Goal: Task Accomplishment & Management: Use online tool/utility

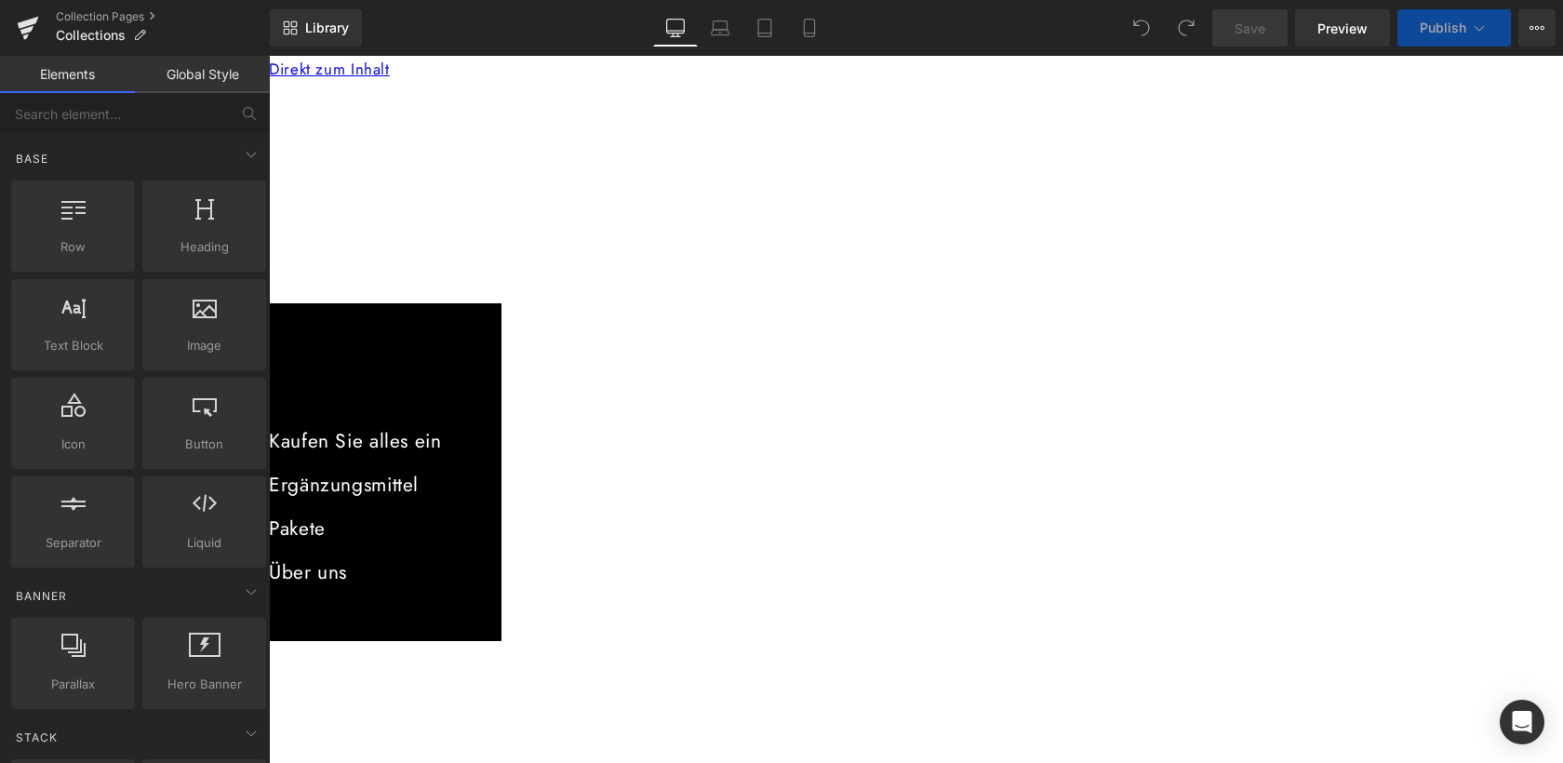
click at [269, 56] on span "Product List" at bounding box center [269, 56] width 0 height 0
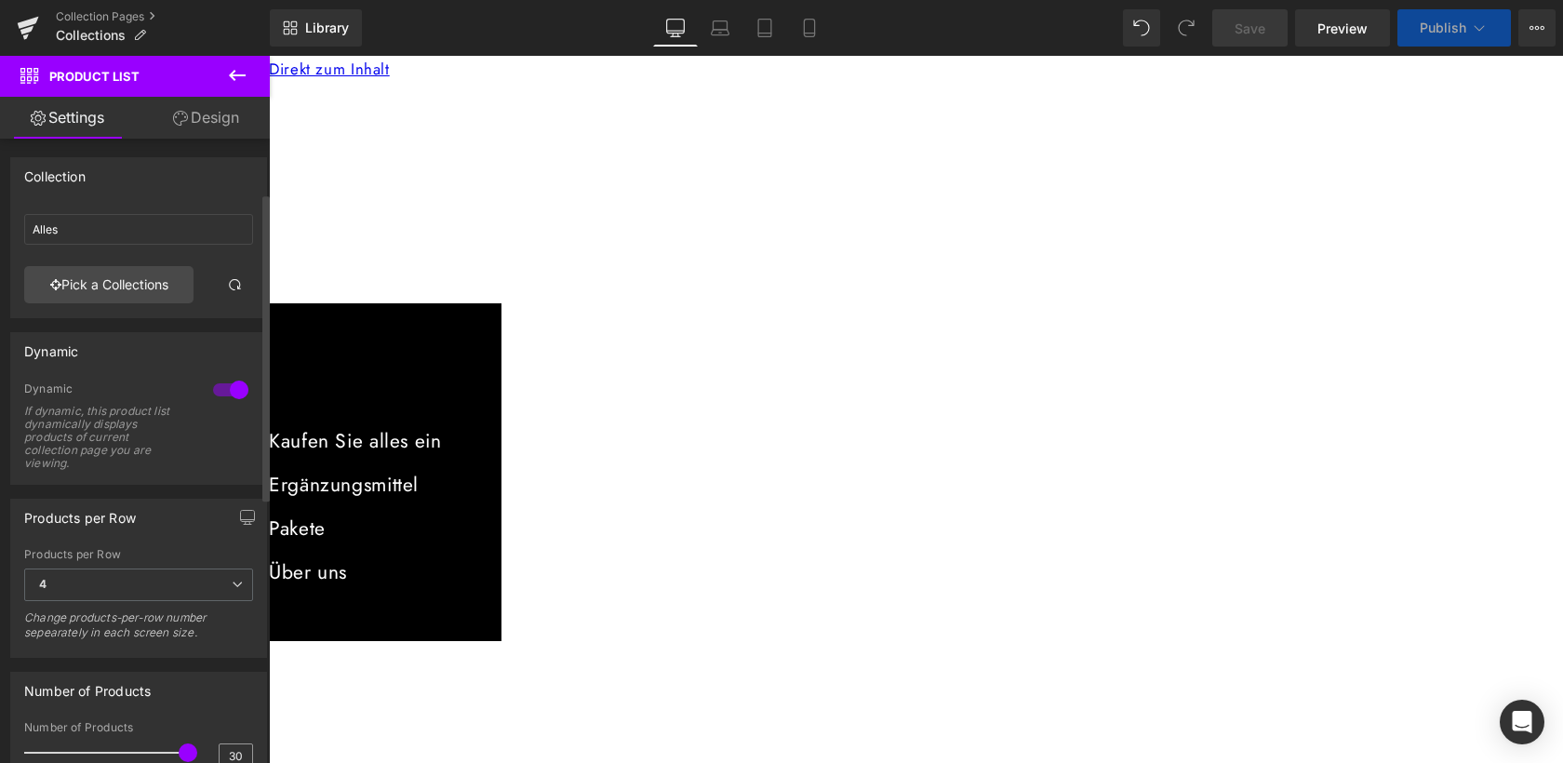
scroll to position [110, 0]
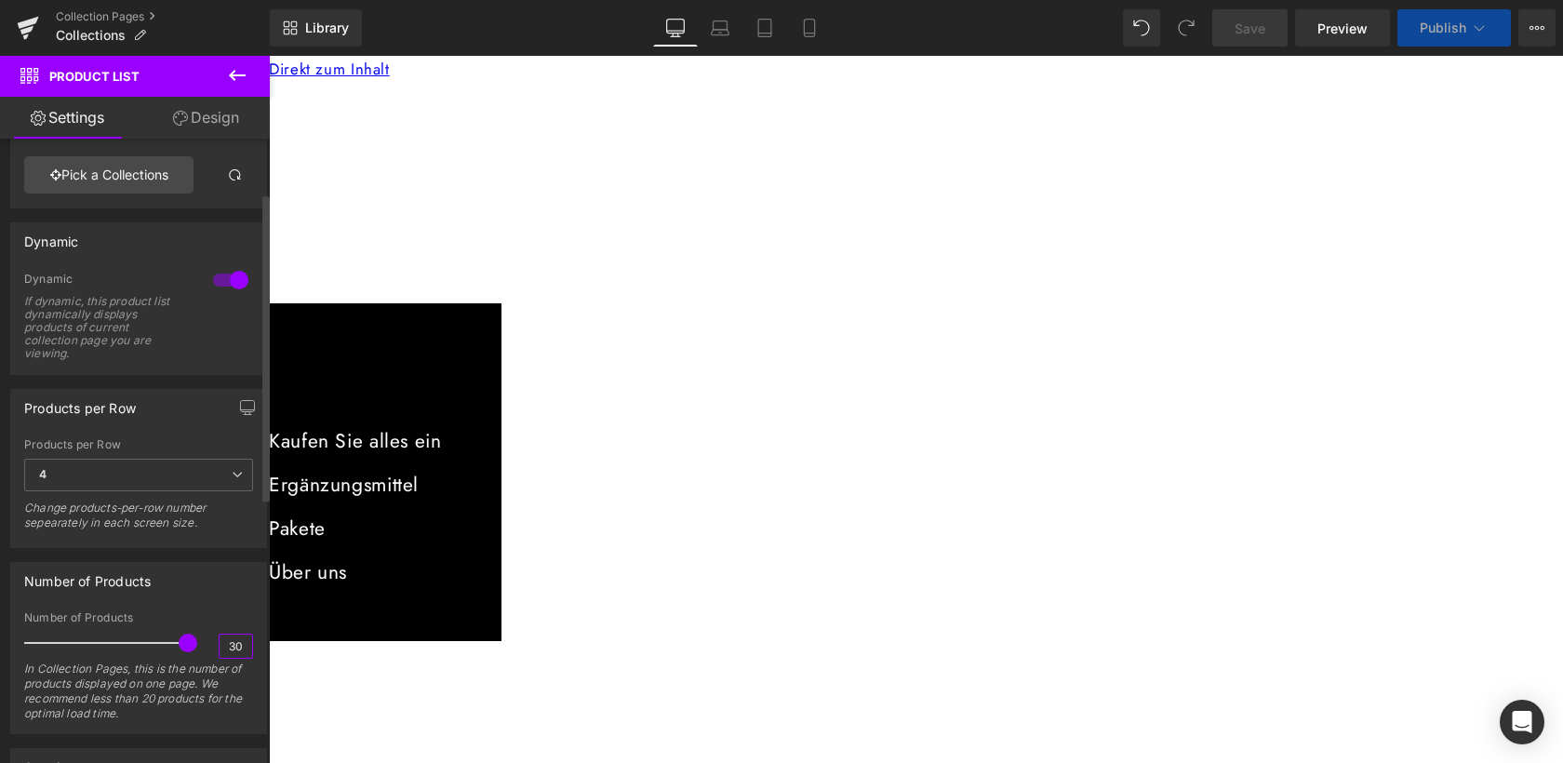
click at [227, 648] on input "30" at bounding box center [236, 646] width 33 height 23
type input "50"
click at [1446, 26] on span "Publish" at bounding box center [1443, 27] width 47 height 15
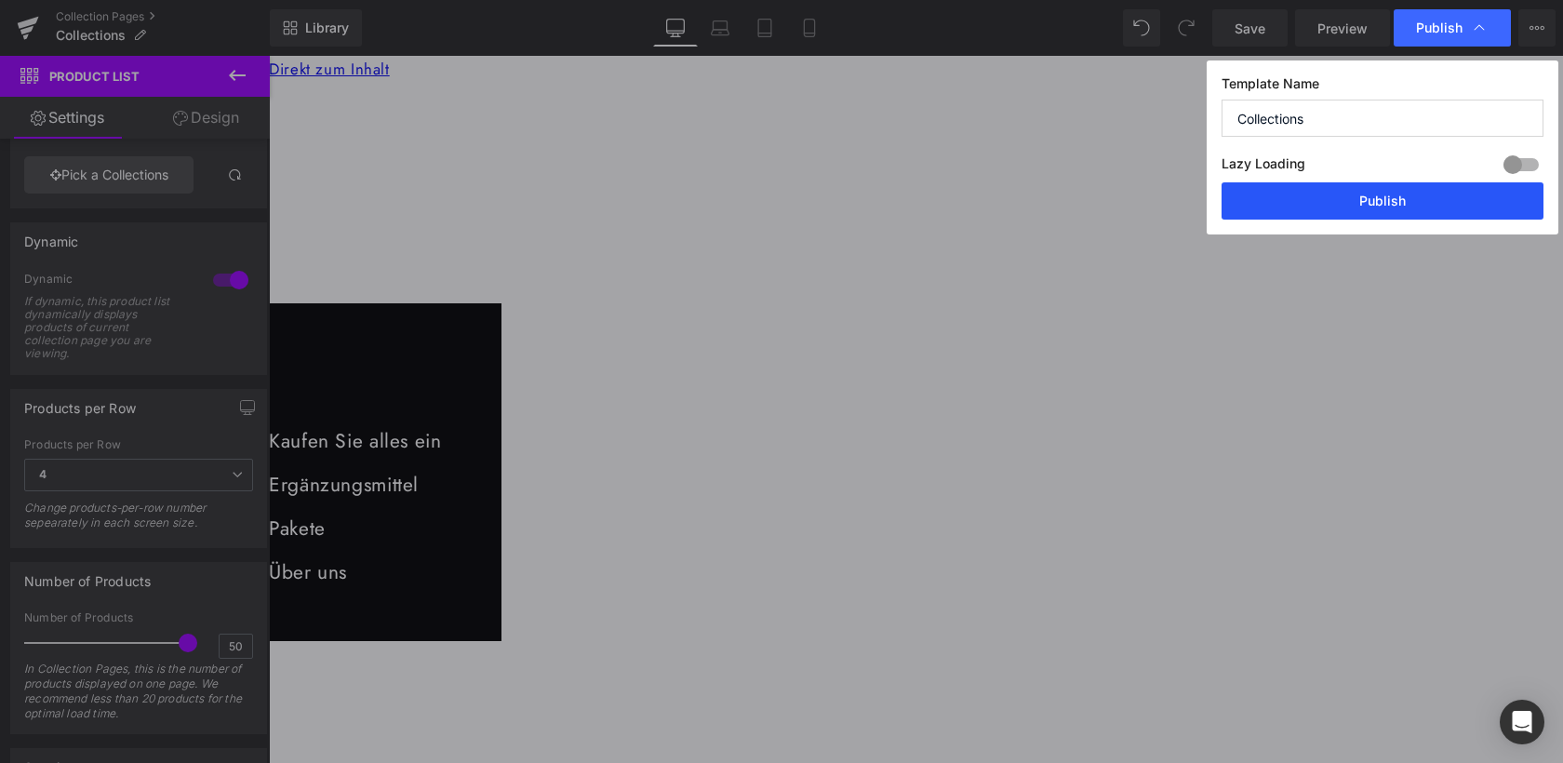
click at [1379, 204] on button "Publish" at bounding box center [1383, 200] width 322 height 37
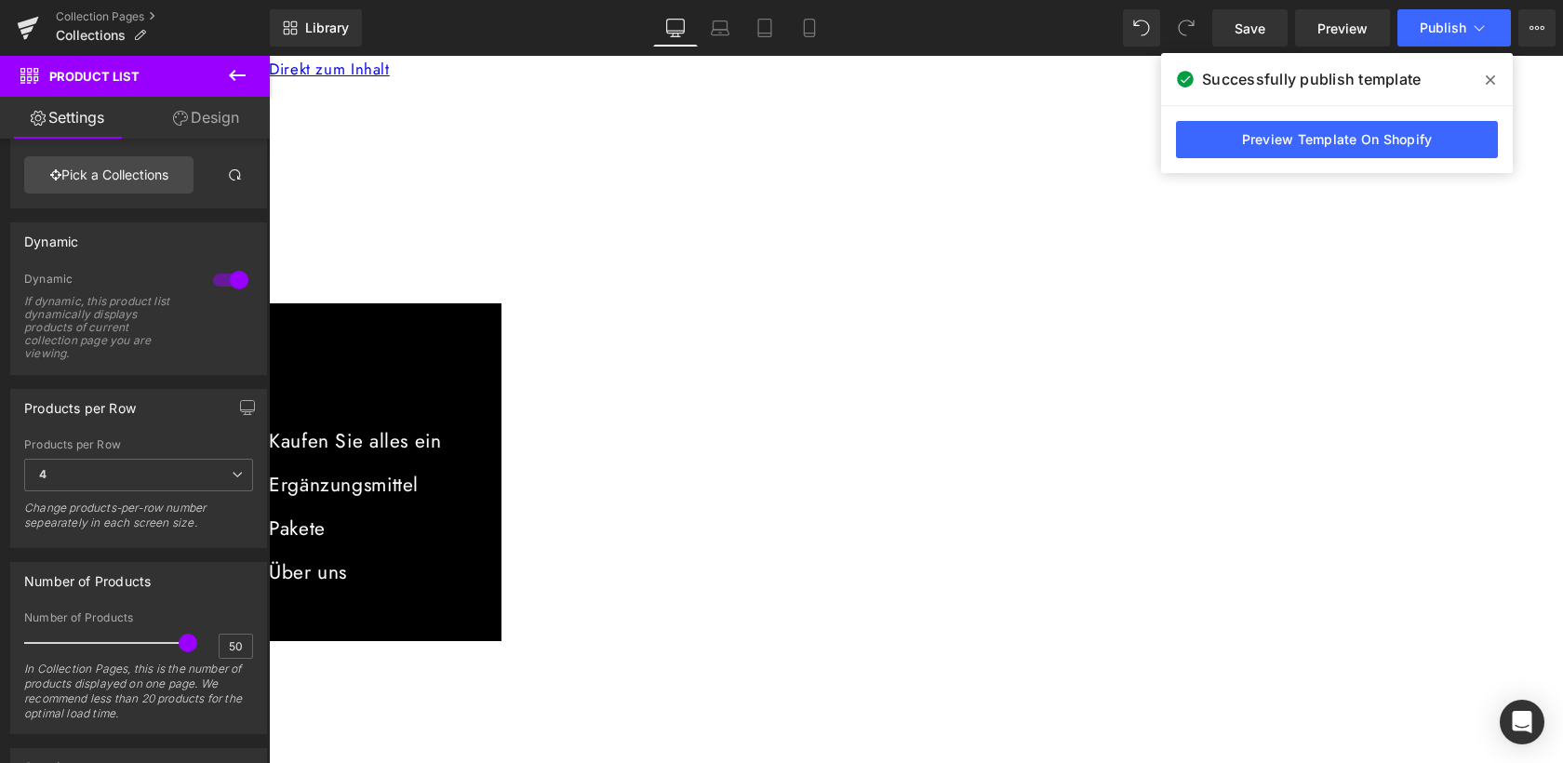
scroll to position [115, 0]
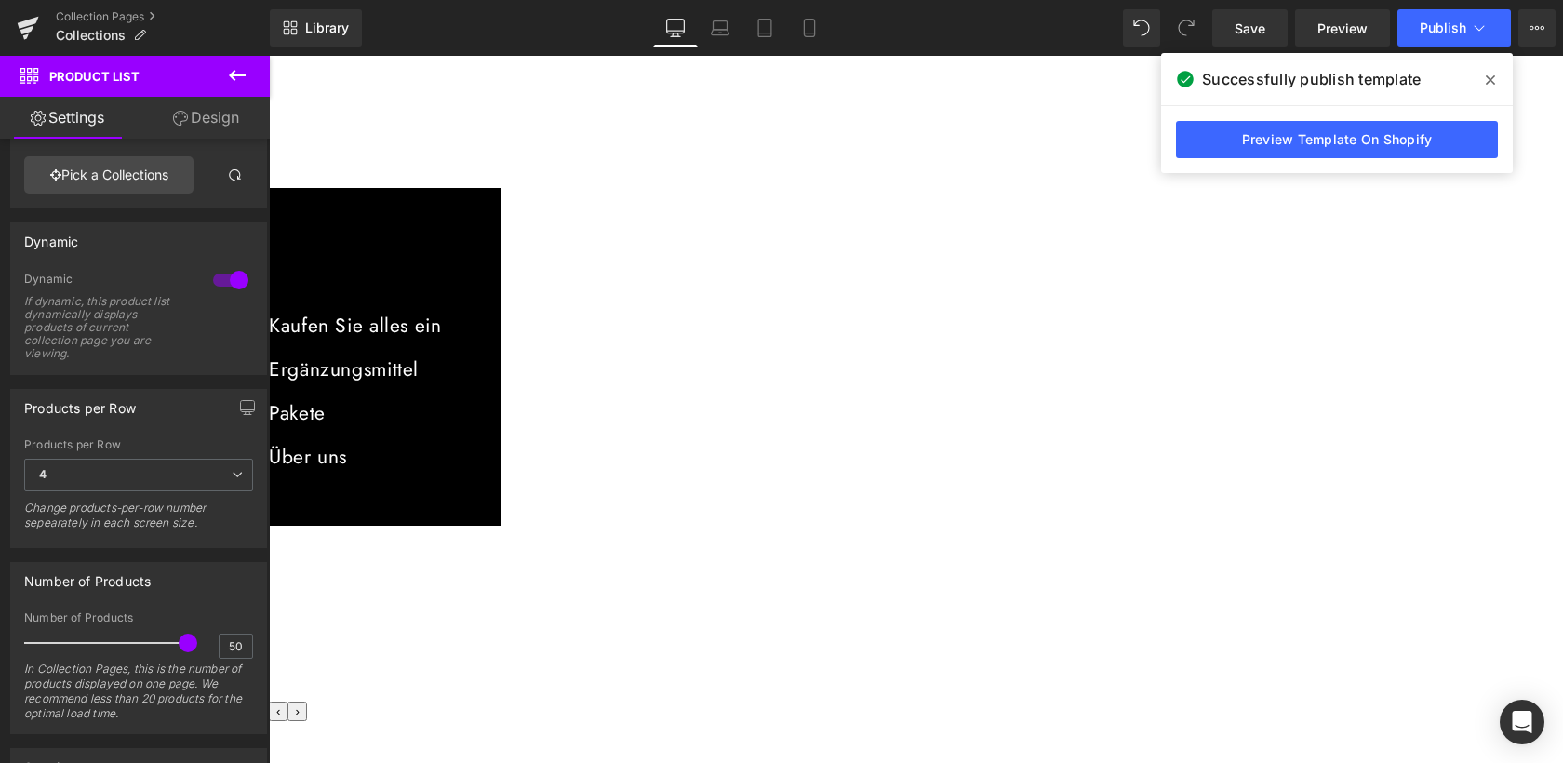
click at [269, 56] on span "(P) Cart Button" at bounding box center [269, 56] width 0 height 0
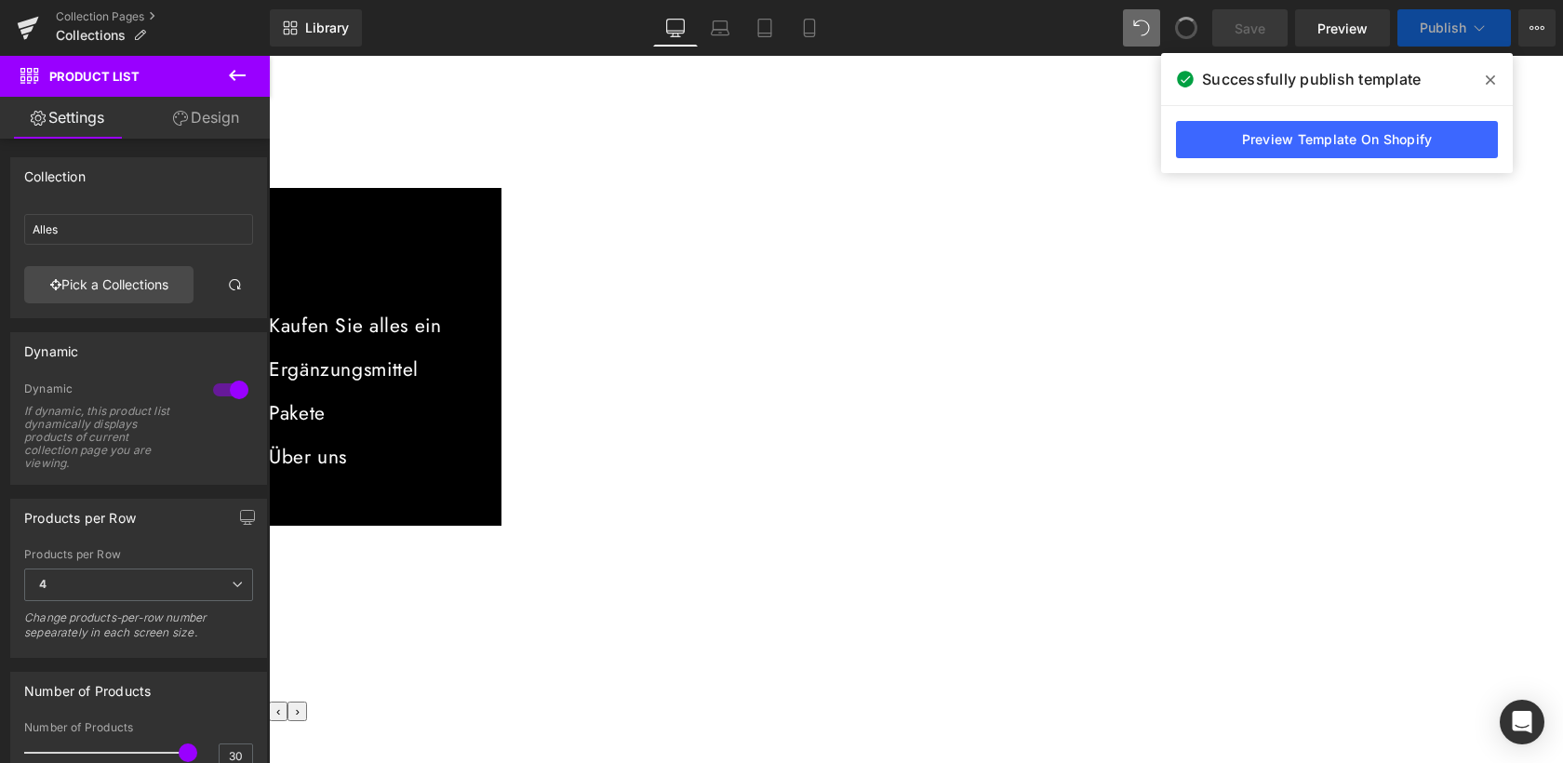
type input "50"
click at [1459, 41] on button "Publish" at bounding box center [1455, 27] width 114 height 37
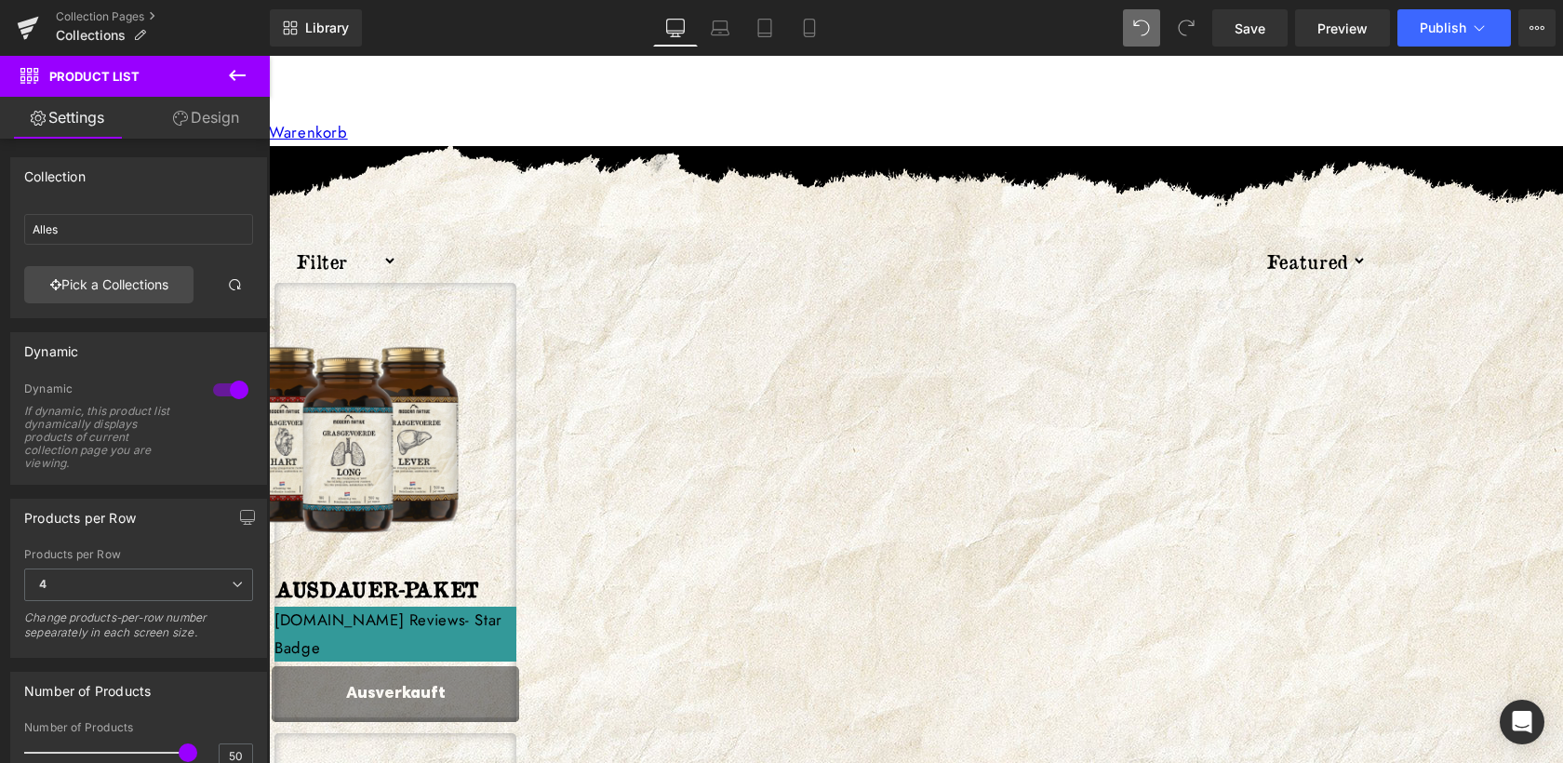
scroll to position [4331, 0]
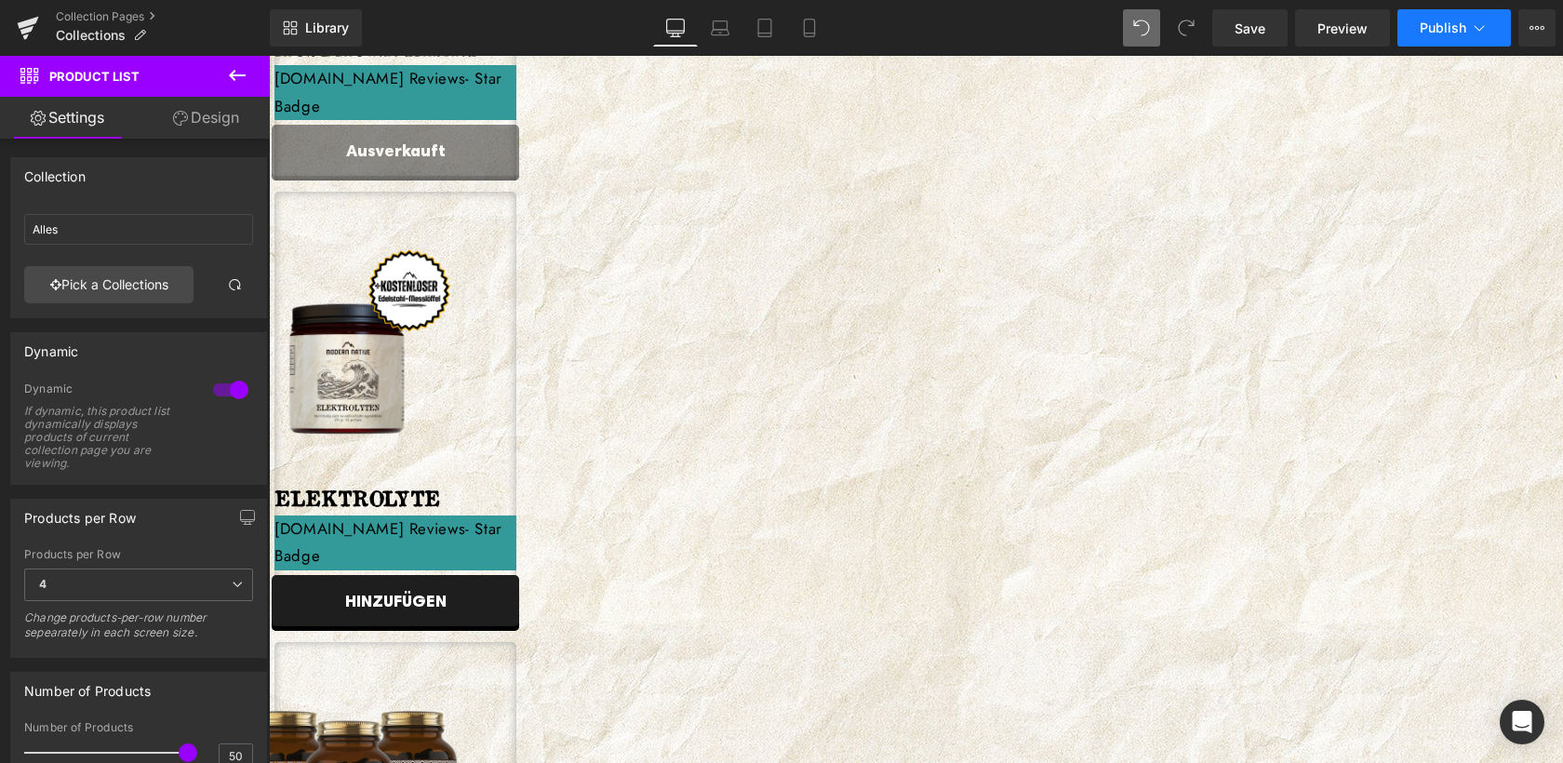
click at [1462, 30] on span "Publish" at bounding box center [1443, 27] width 47 height 15
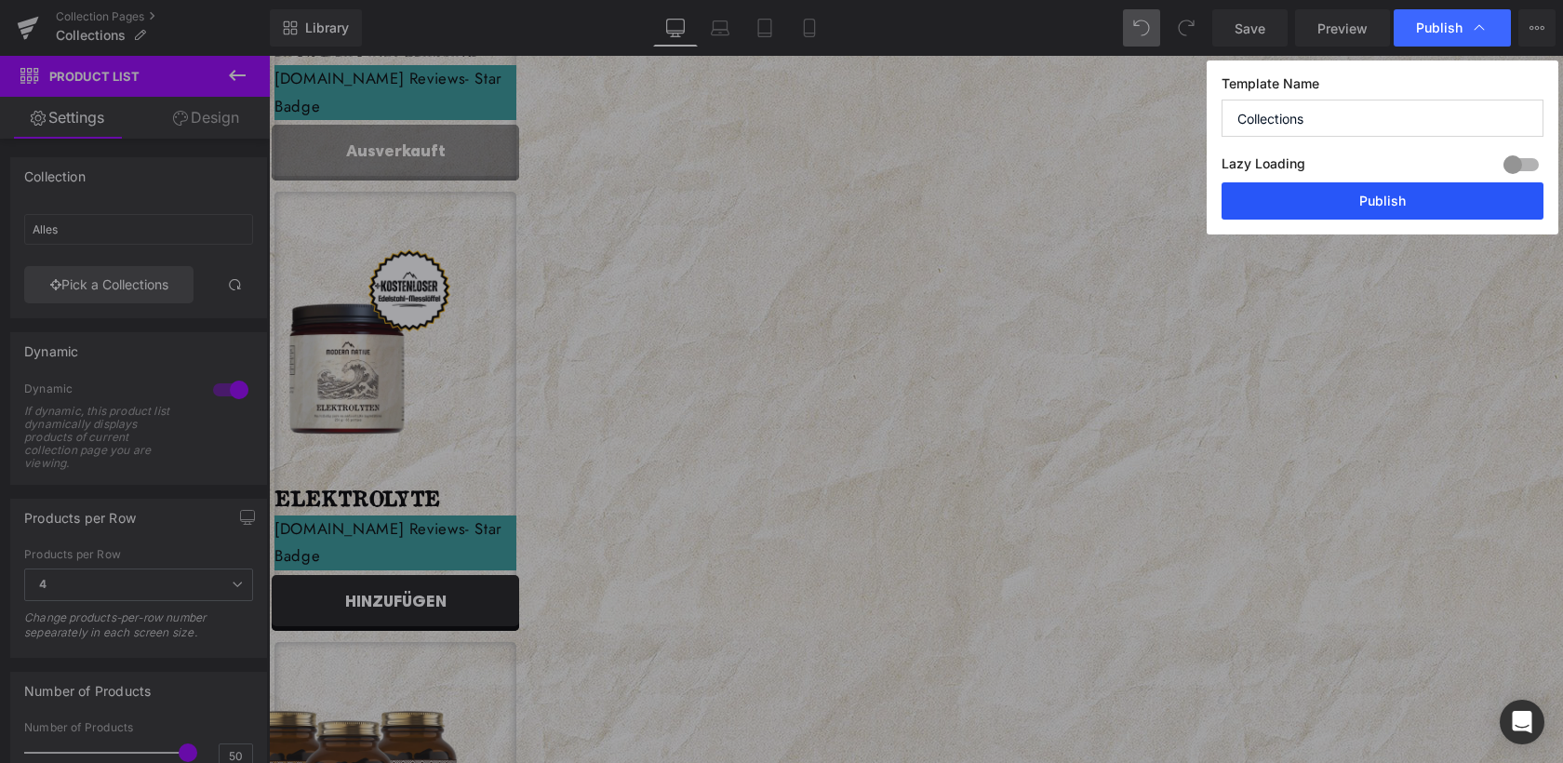
click at [1407, 207] on button "Publish" at bounding box center [1383, 200] width 322 height 37
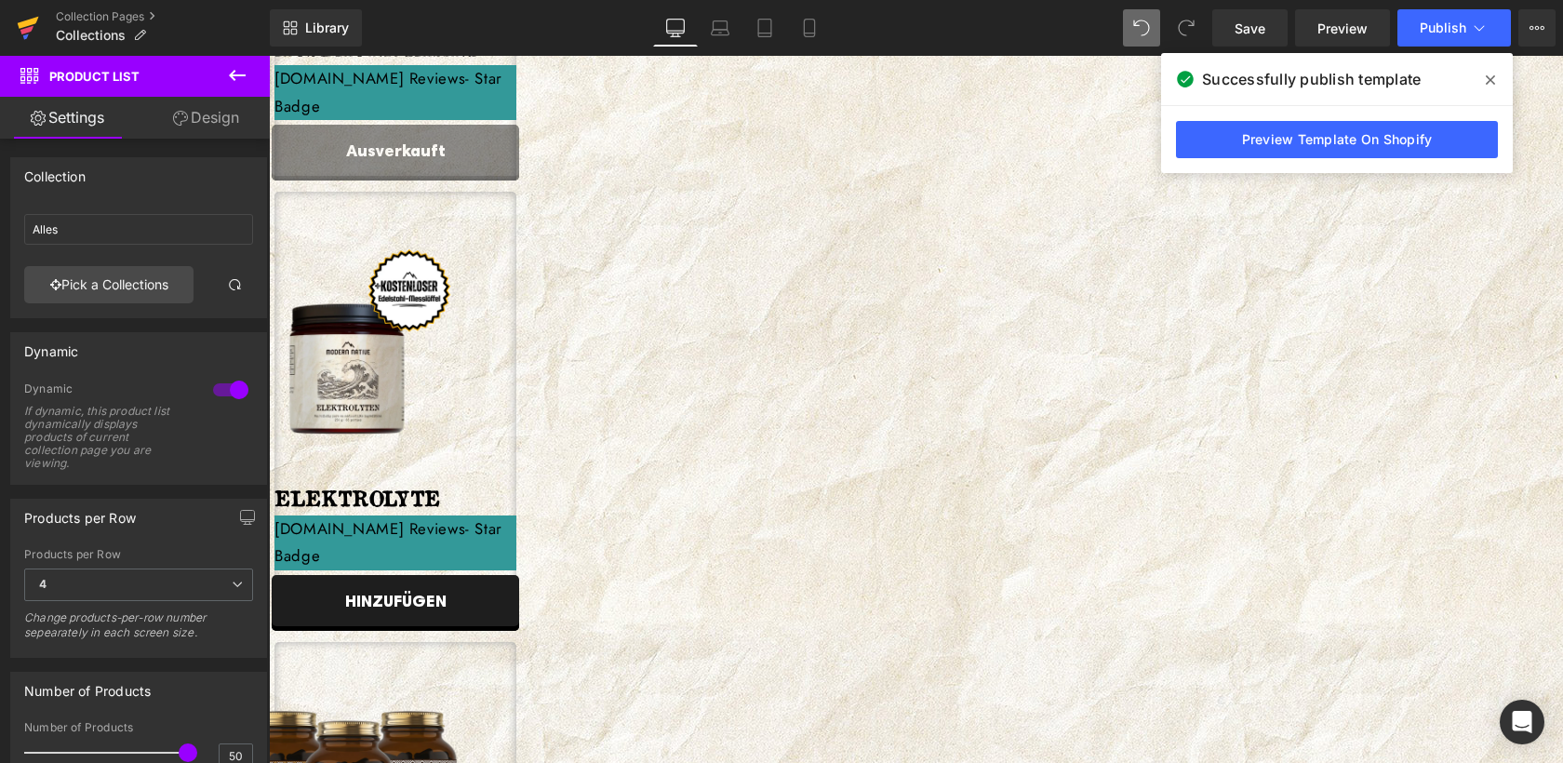
click at [36, 27] on icon at bounding box center [28, 28] width 22 height 47
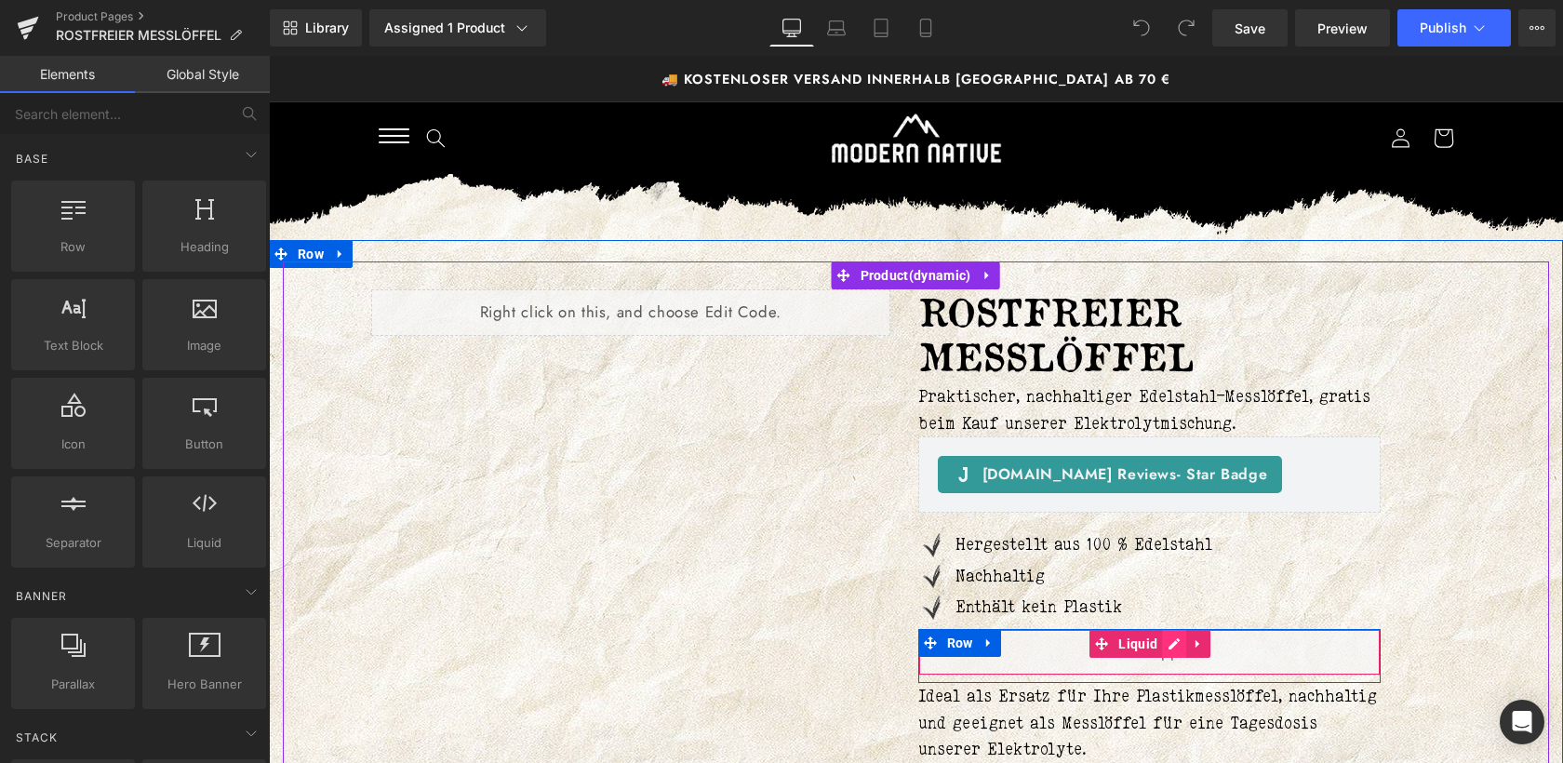
click at [1171, 643] on div "Liquid" at bounding box center [1150, 652] width 463 height 47
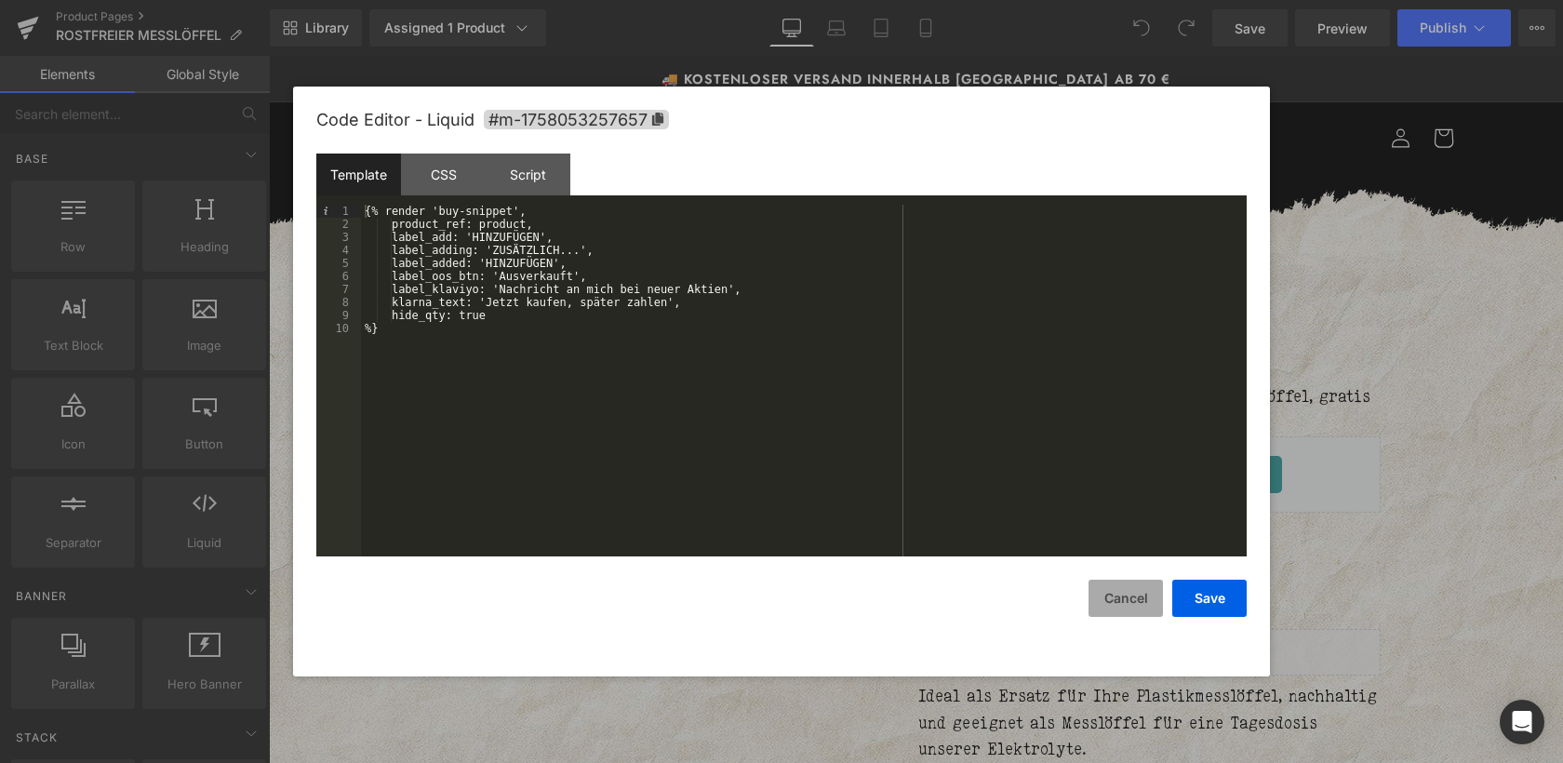
click at [1138, 604] on button "Cancel" at bounding box center [1126, 598] width 74 height 37
